Goal: Transaction & Acquisition: Purchase product/service

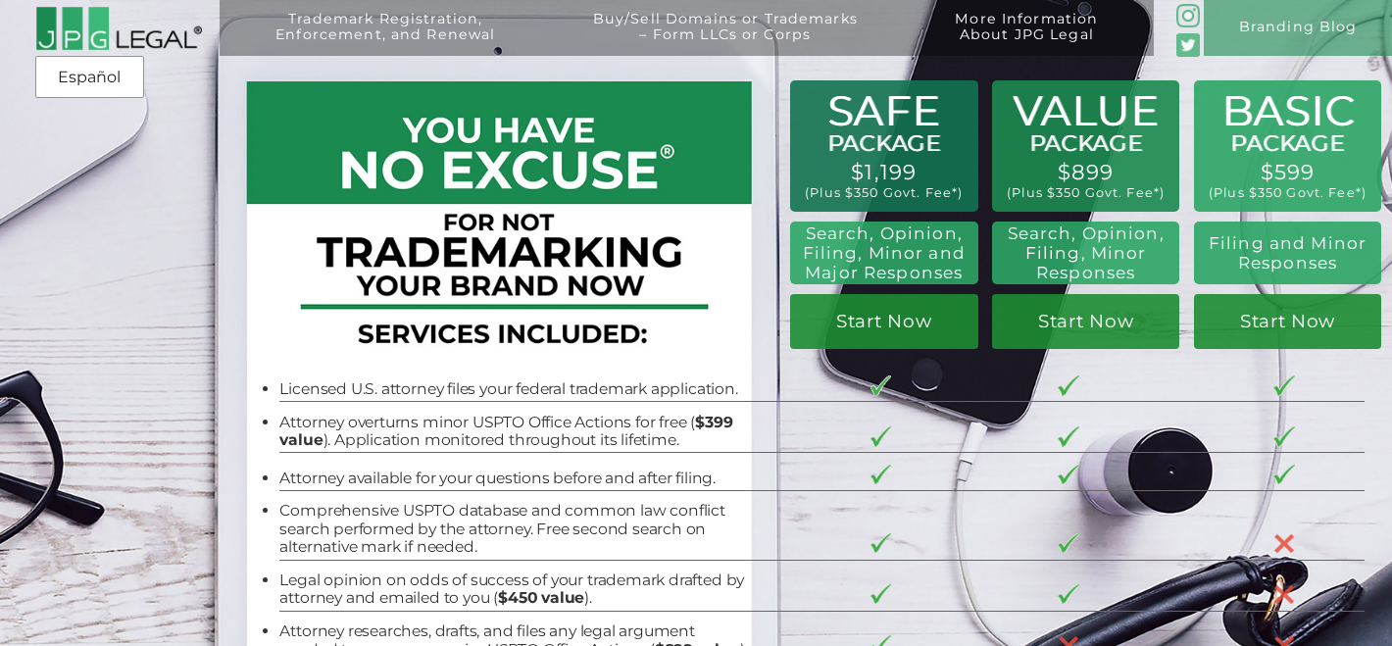
scroll to position [75, 0]
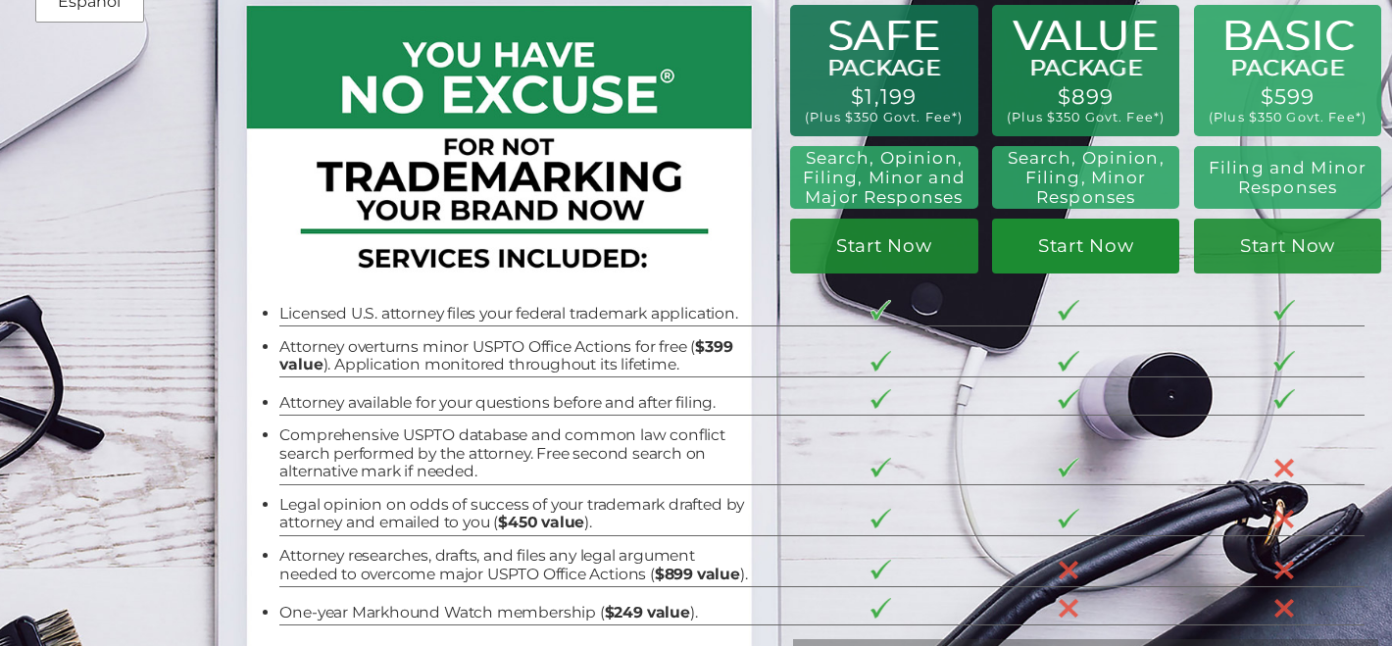
click at [1070, 241] on link "Start Now" at bounding box center [1086, 246] width 188 height 55
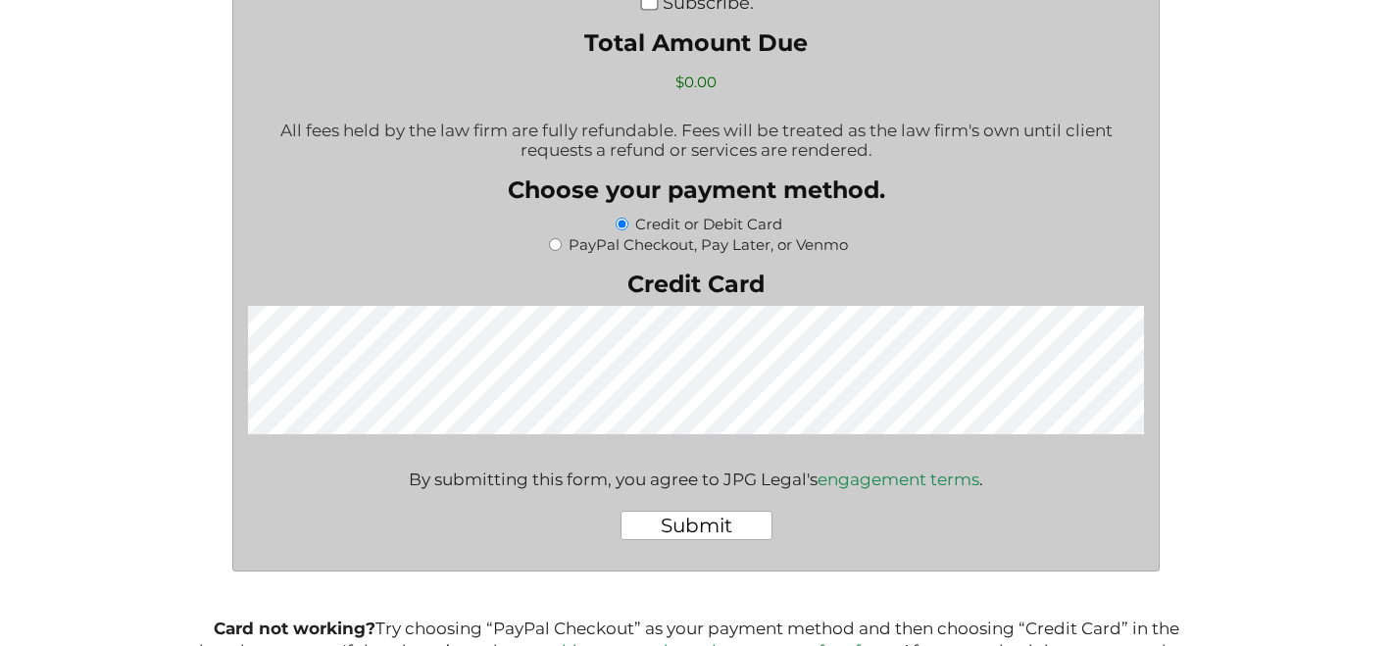
scroll to position [3318, 0]
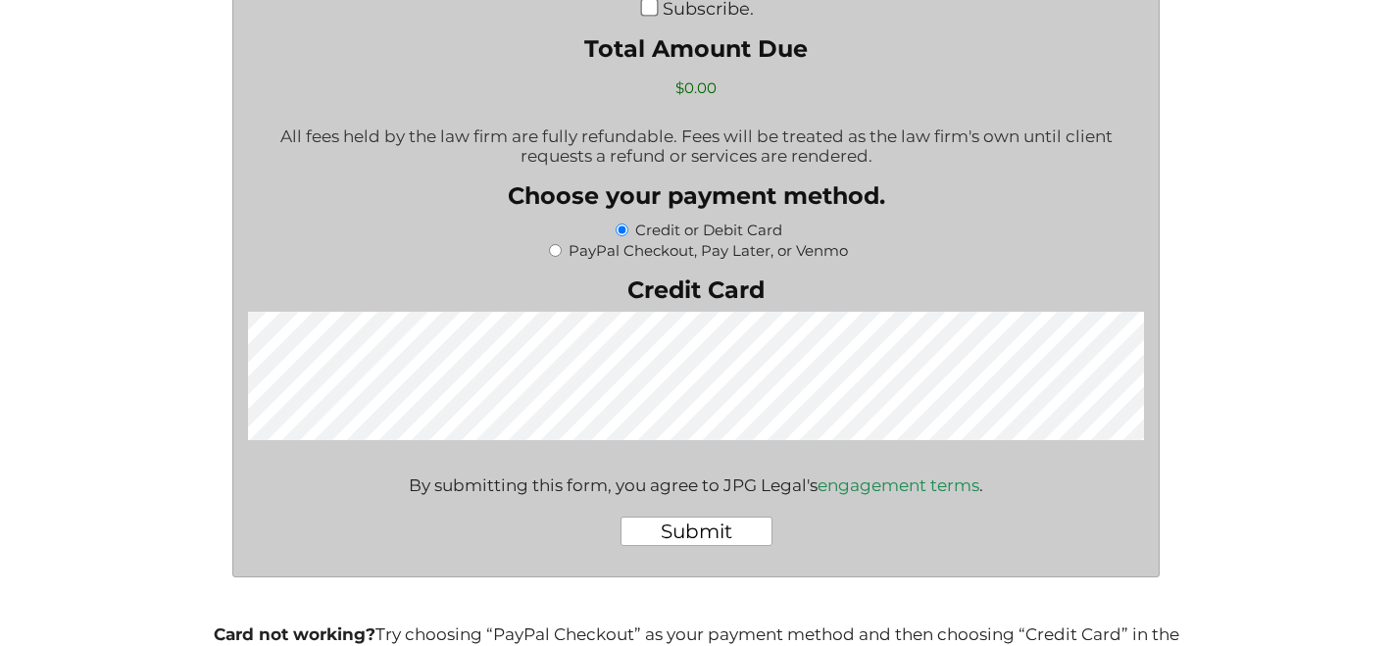
click at [559, 257] on input "PayPal Checkout, Pay Later, or Venmo" at bounding box center [555, 250] width 13 height 13
radio input "true"
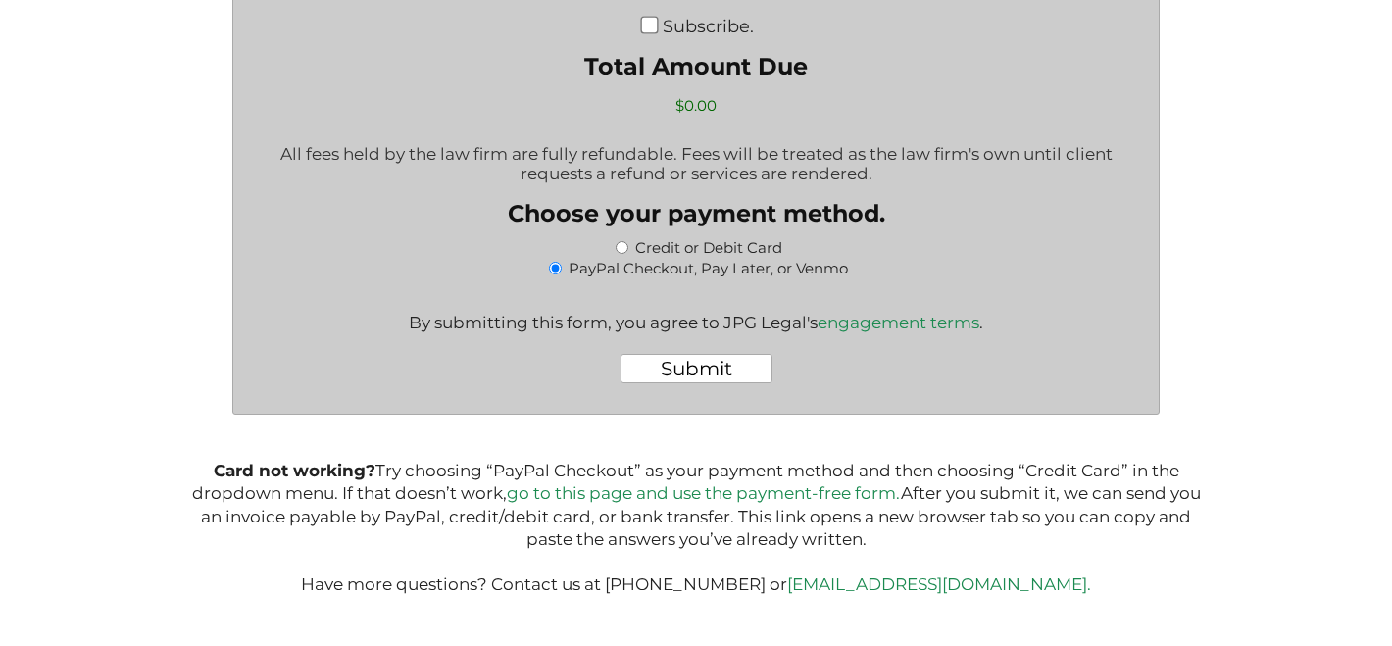
scroll to position [0, 0]
click at [623, 254] on input "Credit or Debit Card" at bounding box center [622, 247] width 13 height 13
radio input "true"
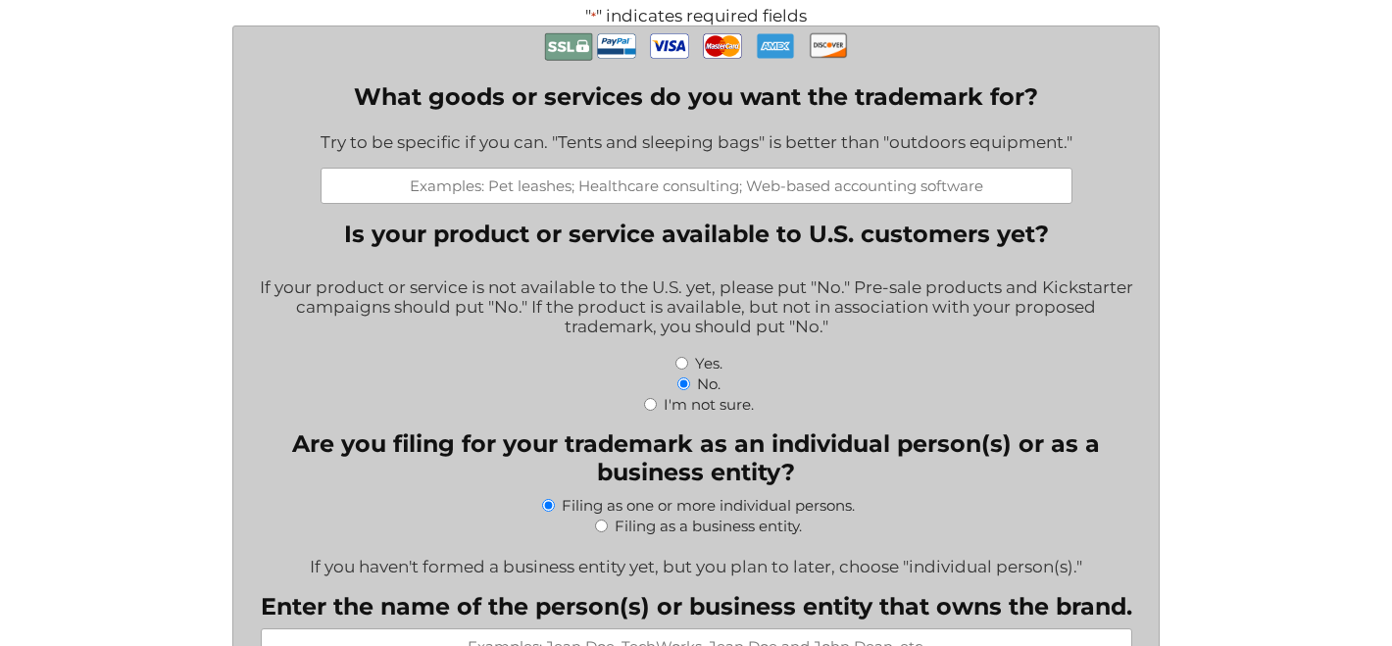
scroll to position [499, 0]
